Goal: Task Accomplishment & Management: Use online tool/utility

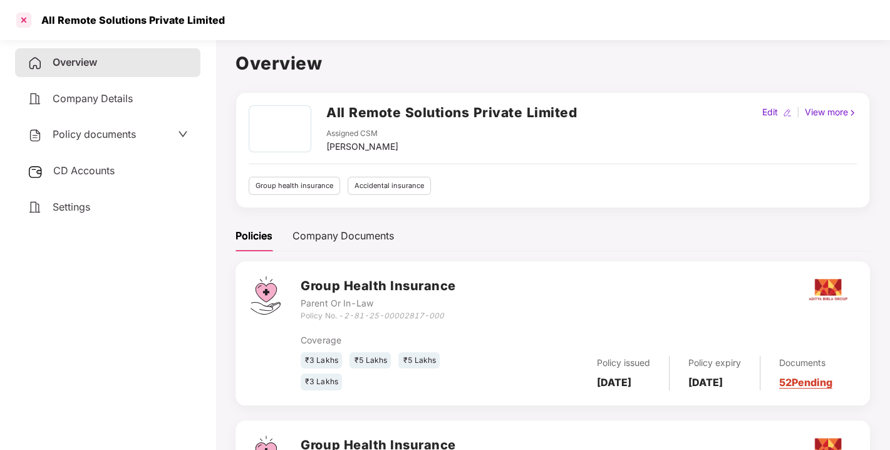
click at [24, 19] on div at bounding box center [24, 20] width 20 height 20
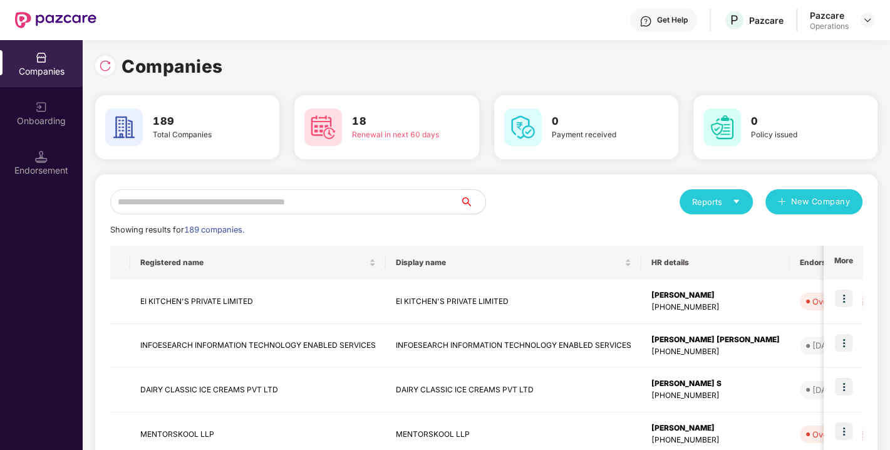
click at [184, 205] on input "text" at bounding box center [285, 201] width 350 height 25
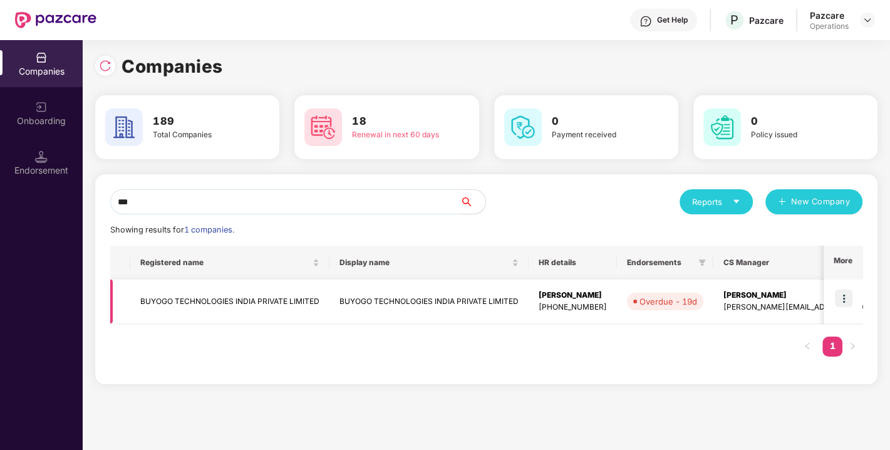
type input "***"
click at [186, 305] on td "BUYOGO TECHNOLOGIES INDIA PRIVATE LIMITED" at bounding box center [229, 301] width 199 height 44
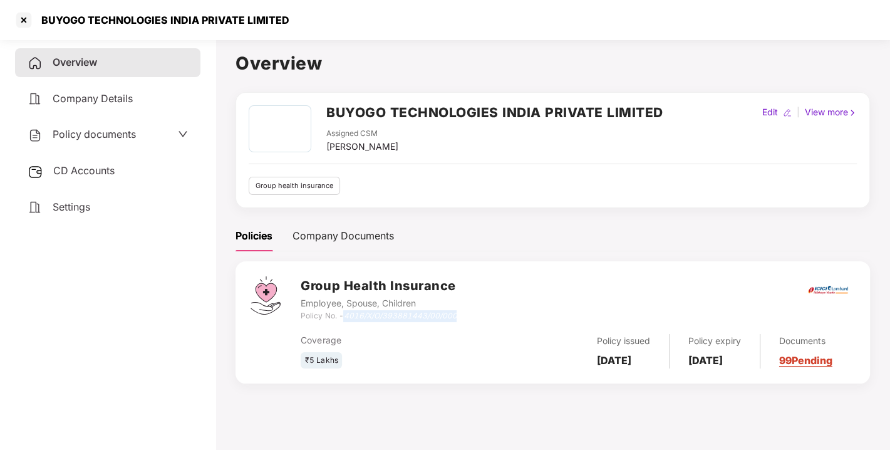
drag, startPoint x: 347, startPoint y: 316, endPoint x: 520, endPoint y: 313, distance: 172.9
click at [520, 313] on div "Group Health Insurance Employee, Spouse, Children Policy No. - 4016/X/O/3938814…" at bounding box center [578, 298] width 554 height 45
copy icon "4016/X/O/393881443/00/000"
click at [479, 398] on div "Group Health Insurance Employee, Spouse, Children Policy No. - 4016/X/O/3938814…" at bounding box center [553, 329] width 635 height 137
drag, startPoint x: 401, startPoint y: 368, endPoint x: 351, endPoint y: 314, distance: 73.6
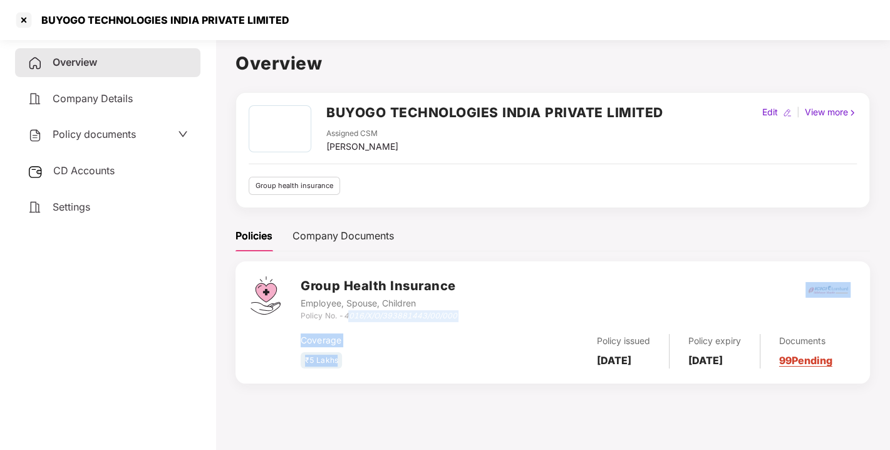
click at [351, 314] on div "Group Health Insurance Employee, Spouse, Children Policy No. - 4016/X/O/3938814…" at bounding box center [578, 322] width 554 height 92
click at [351, 314] on icon "4016/X/O/393881443/00/000" at bounding box center [399, 315] width 113 height 9
drag, startPoint x: 381, startPoint y: 335, endPoint x: 342, endPoint y: 314, distance: 43.7
click at [342, 314] on div "Group Health Insurance Employee, Spouse, Children Policy No. - 4016/X/O/3938814…" at bounding box center [578, 322] width 554 height 92
click at [342, 314] on div "Policy No. - 4016/X/O/393881443/00/000" at bounding box center [379, 316] width 156 height 12
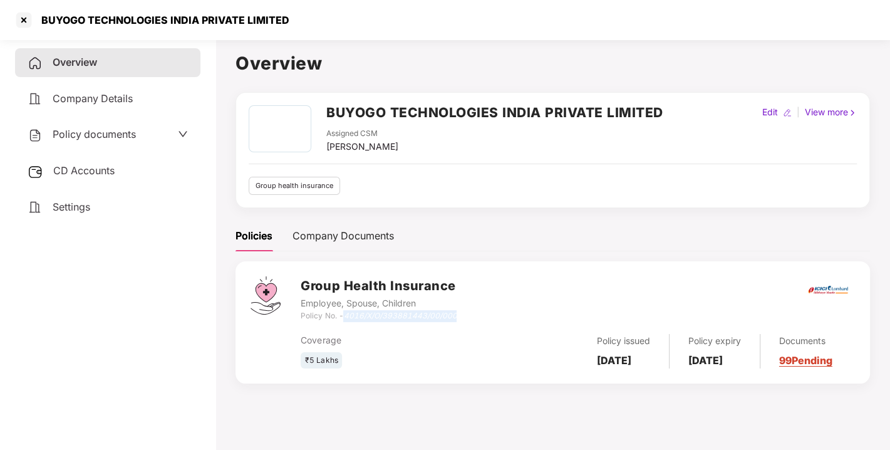
drag, startPoint x: 346, startPoint y: 316, endPoint x: 469, endPoint y: 314, distance: 122.8
click at [469, 314] on div "Group Health Insurance Employee, Spouse, Children Policy No. - 4016/X/O/3938814…" at bounding box center [578, 298] width 554 height 45
copy icon "4016/X/O/393881443/00/000"
click at [24, 23] on div at bounding box center [24, 20] width 20 height 20
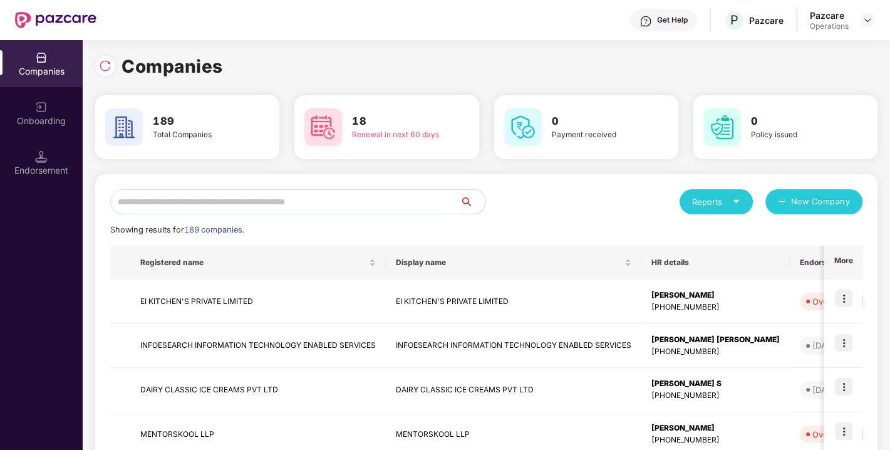
click at [288, 205] on input "text" at bounding box center [285, 201] width 350 height 25
paste input "**********"
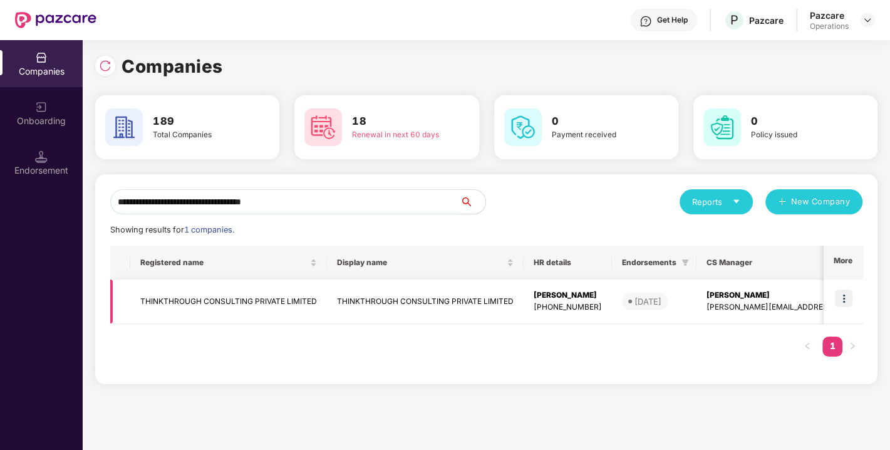
type input "**********"
click at [843, 304] on img at bounding box center [844, 298] width 18 height 18
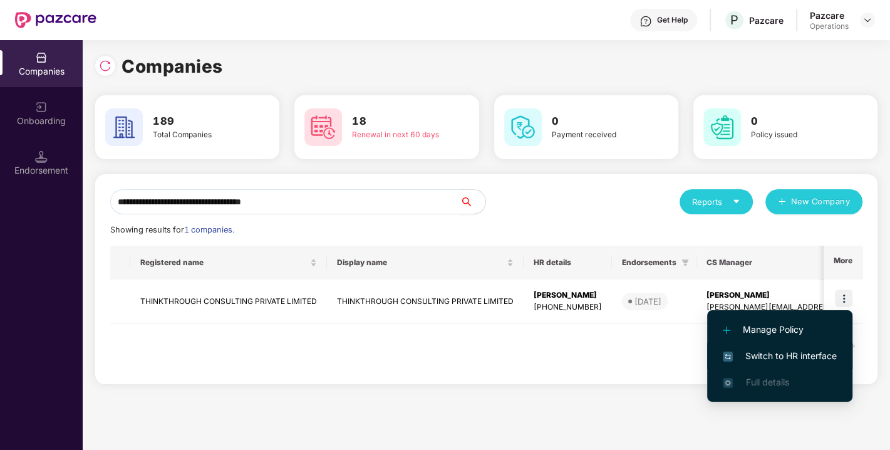
click at [775, 358] on span "Switch to HR interface" at bounding box center [780, 356] width 114 height 14
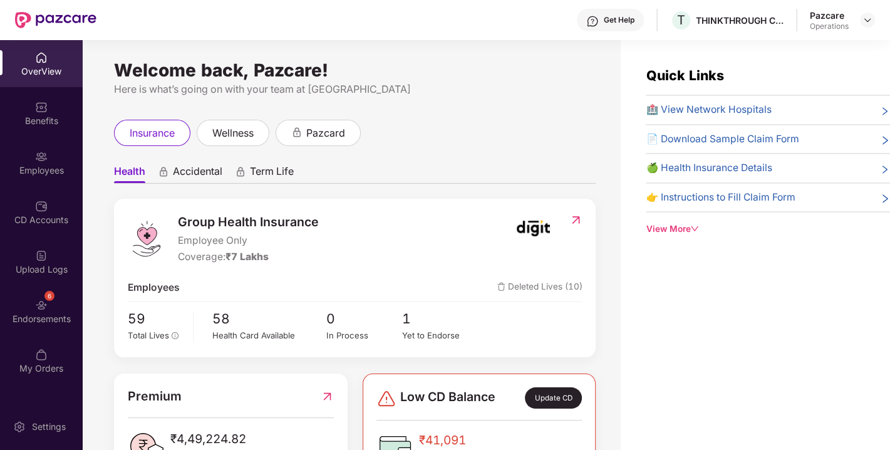
click at [42, 313] on div "Endorsements" at bounding box center [41, 319] width 83 height 13
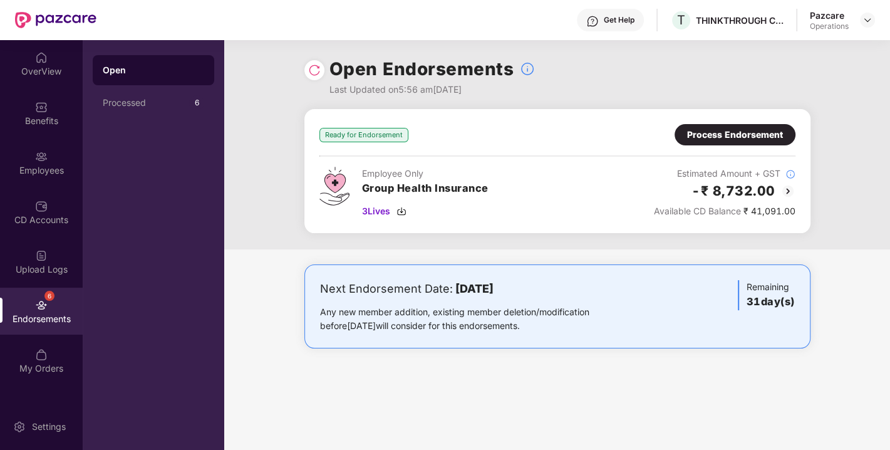
click at [752, 141] on div "Process Endorsement" at bounding box center [735, 135] width 96 height 14
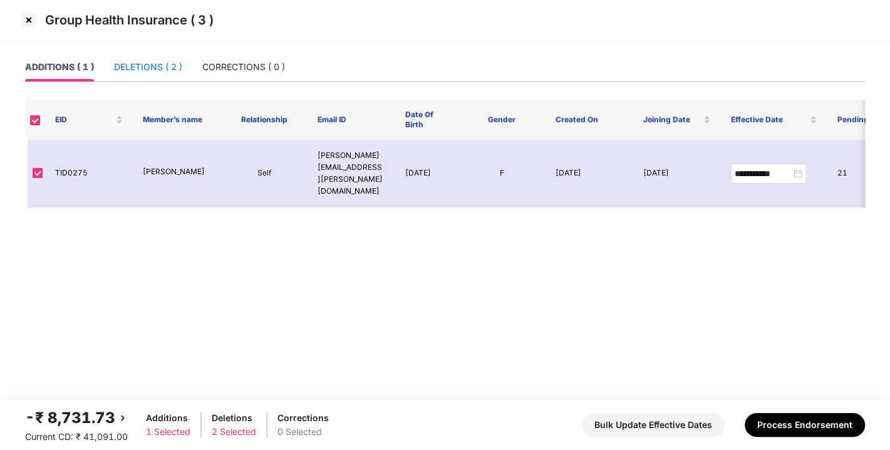
click at [148, 70] on div "DELETIONS ( 2 )" at bounding box center [148, 67] width 68 height 14
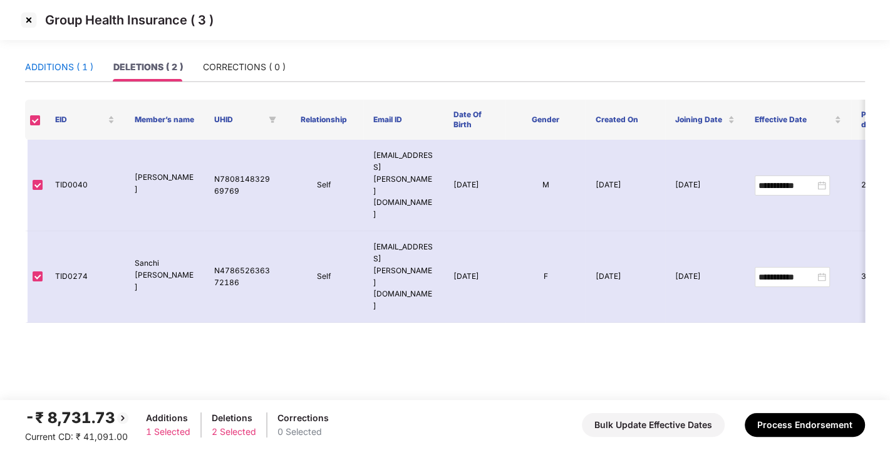
click at [44, 68] on div "ADDITIONS ( 1 )" at bounding box center [59, 67] width 68 height 14
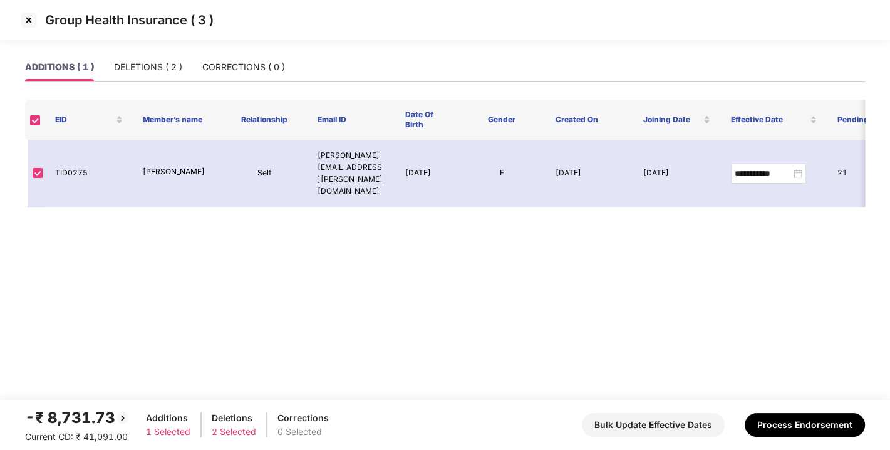
click at [22, 16] on img at bounding box center [29, 20] width 20 height 20
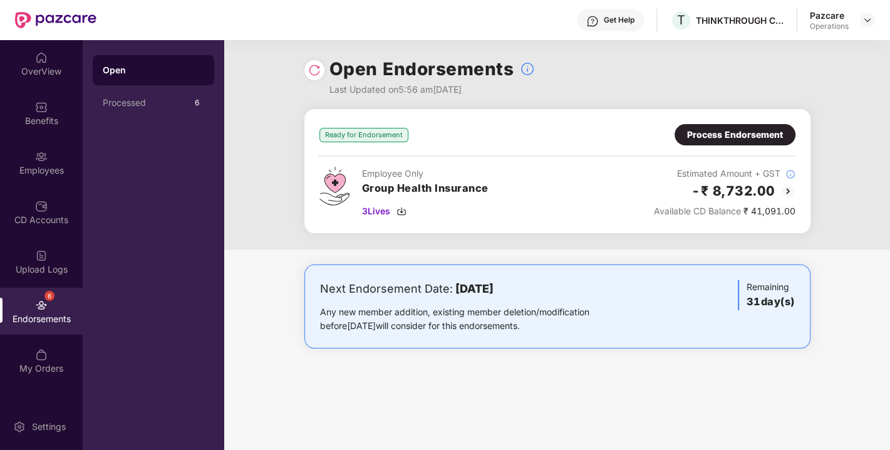
click at [313, 71] on img at bounding box center [314, 70] width 13 height 13
click at [314, 68] on img at bounding box center [314, 70] width 13 height 13
click at [314, 73] on img at bounding box center [314, 70] width 13 height 13
click at [404, 207] on img at bounding box center [402, 211] width 10 height 10
